Goal: Information Seeking & Learning: Learn about a topic

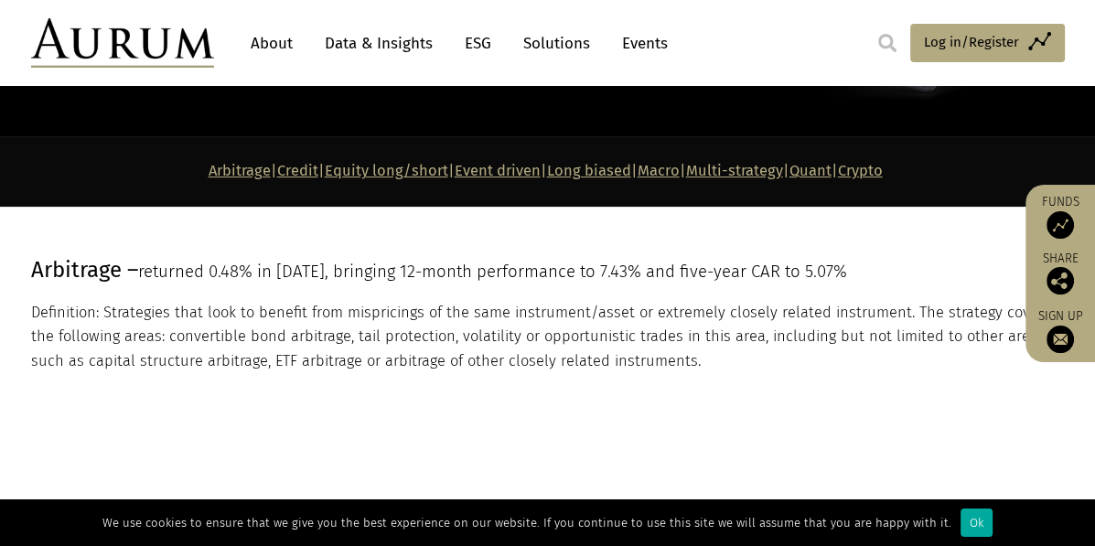
scroll to position [199, 0]
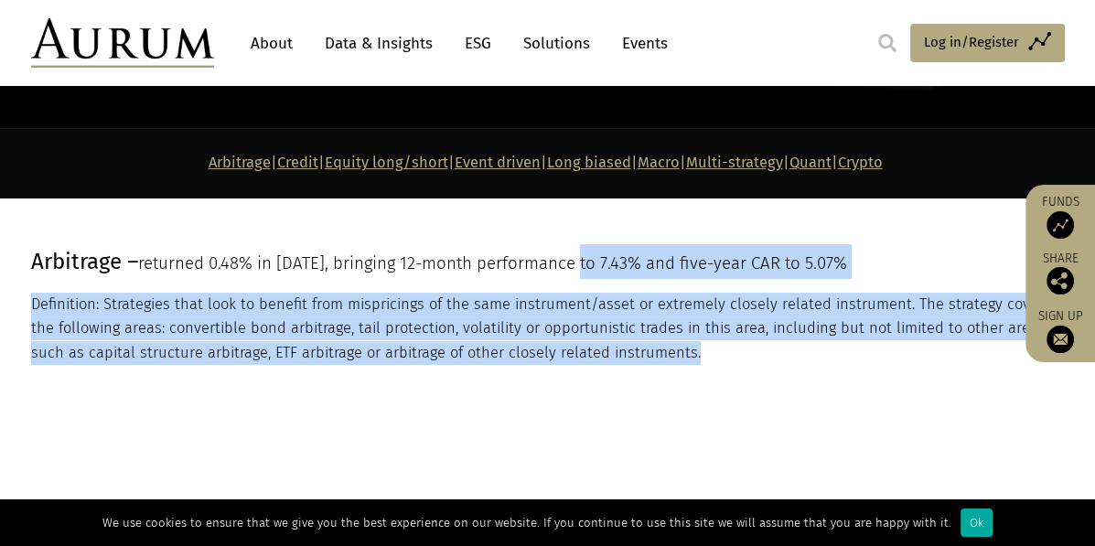
drag, startPoint x: 582, startPoint y: 245, endPoint x: 582, endPoint y: 400, distance: 154.6
click at [582, 400] on section "Arbitrage – returned 0.48% in [DATE], bringing 12-month performance to 7.43% an…" at bounding box center [547, 305] width 1095 height 213
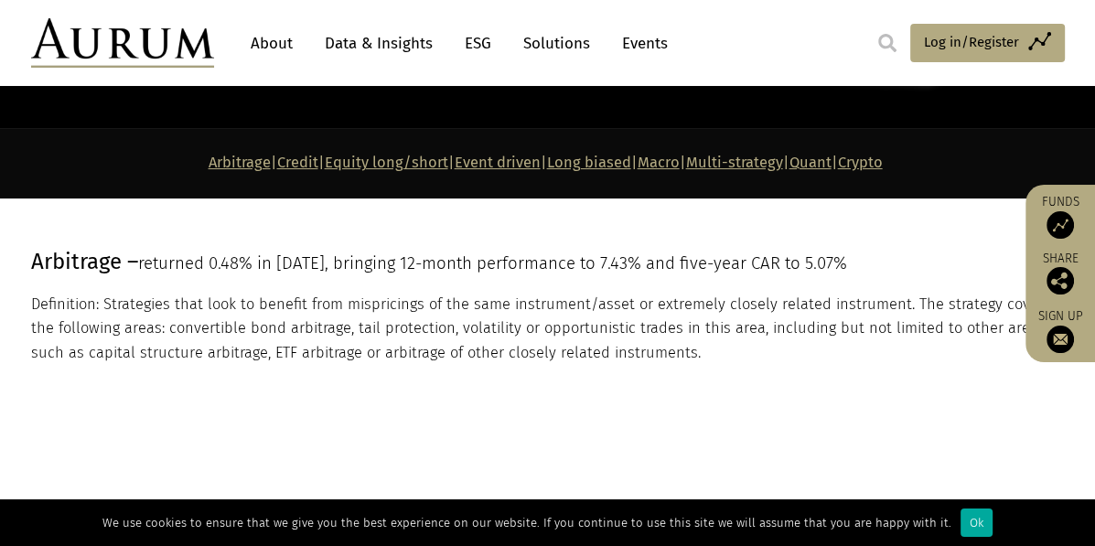
click at [582, 400] on section "Arbitrage – returned 0.48% in July 25, bringing 12-month performance to 7.43% a…" at bounding box center [547, 305] width 1095 height 213
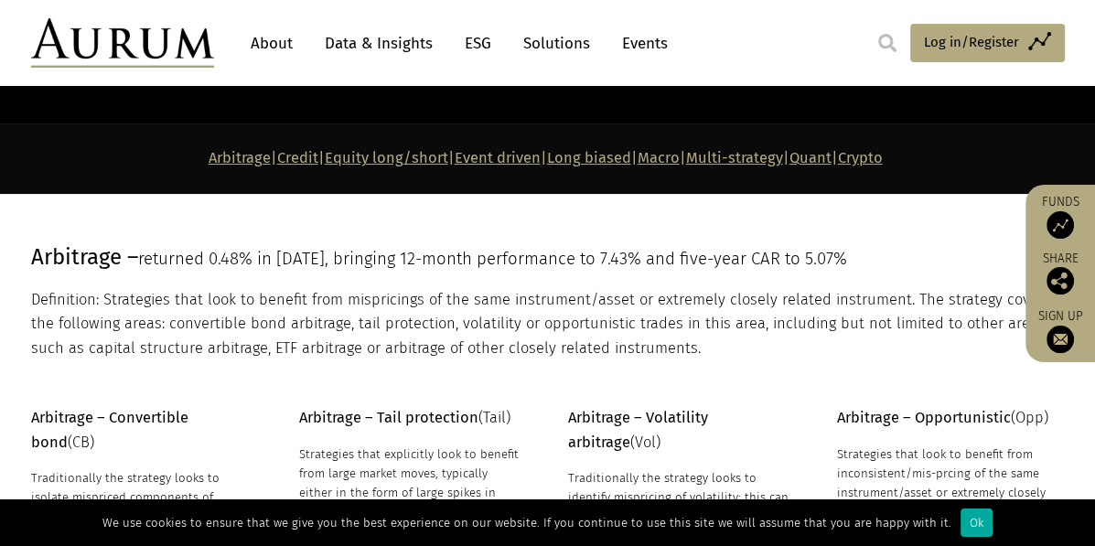
scroll to position [185, 0]
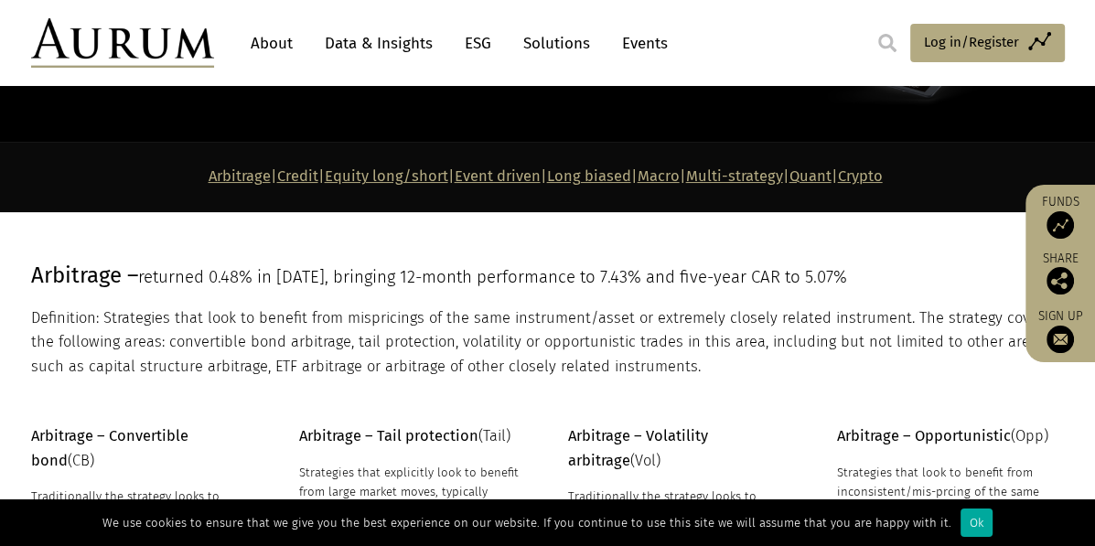
click at [282, 33] on link "About" at bounding box center [272, 44] width 60 height 34
